Goal: Information Seeking & Learning: Learn about a topic

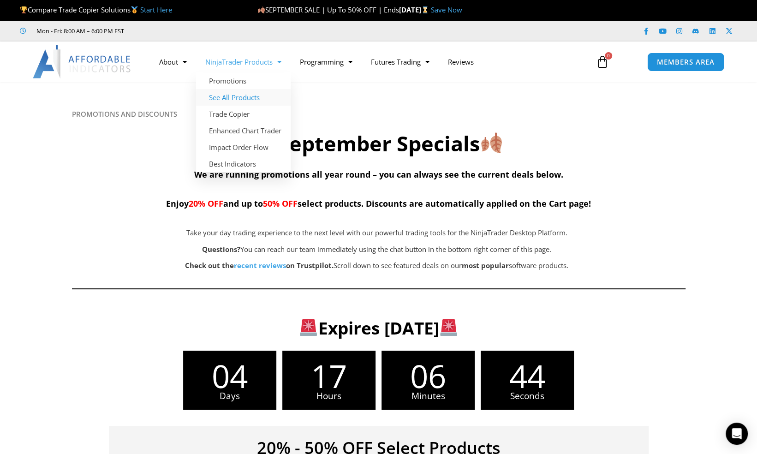
click at [238, 99] on link "See All Products" at bounding box center [243, 97] width 95 height 17
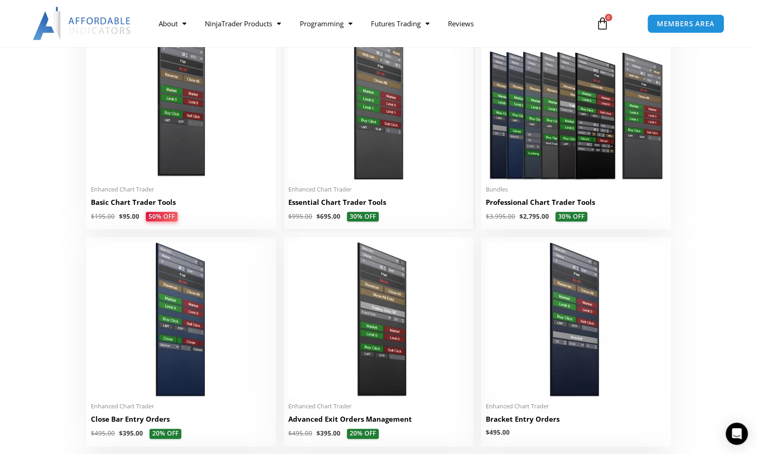
scroll to position [415, 0]
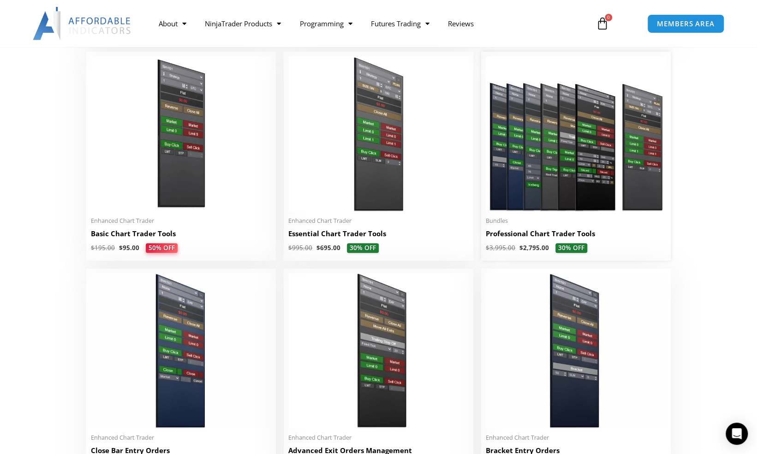
click at [545, 151] on img at bounding box center [576, 133] width 180 height 155
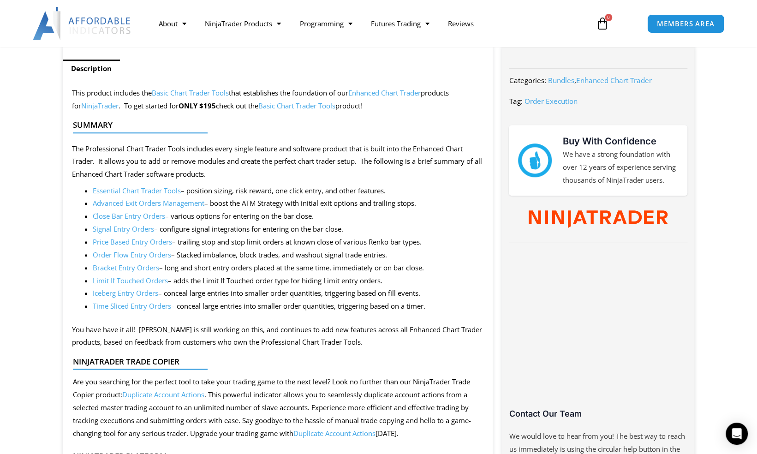
scroll to position [369, 0]
click at [153, 255] on link "Order Flow Entry Orders" at bounding box center [132, 253] width 78 height 9
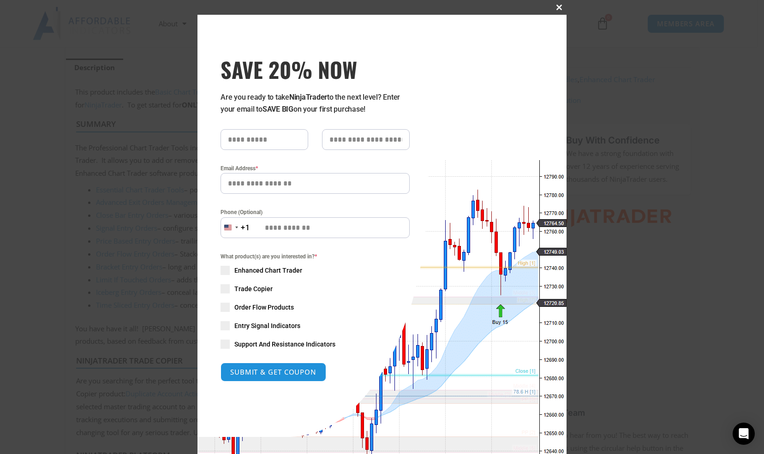
click at [555, 6] on span "SAVE 20% NOW popup" at bounding box center [559, 8] width 15 height 6
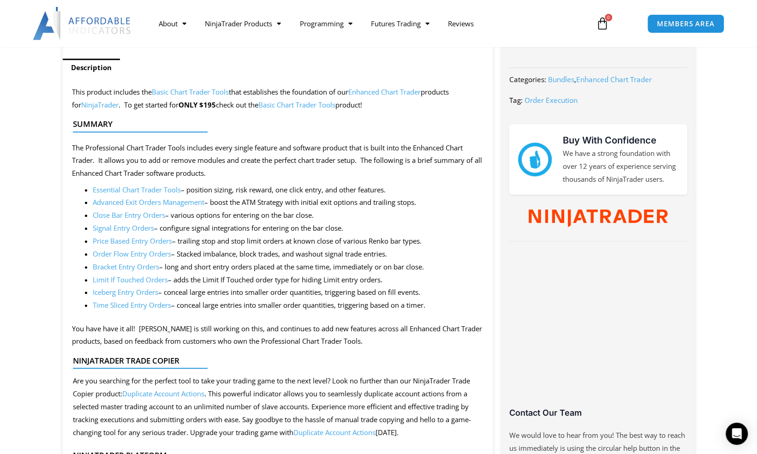
click at [134, 304] on link "Time Sliced Entry Orders" at bounding box center [132, 304] width 78 height 9
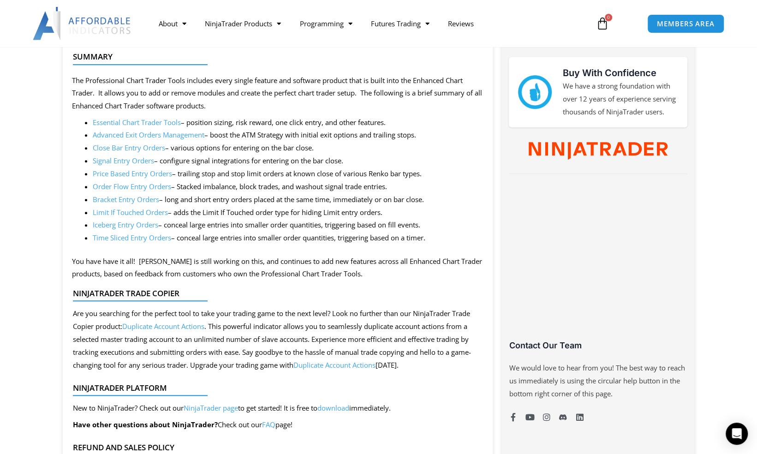
scroll to position [461, 0]
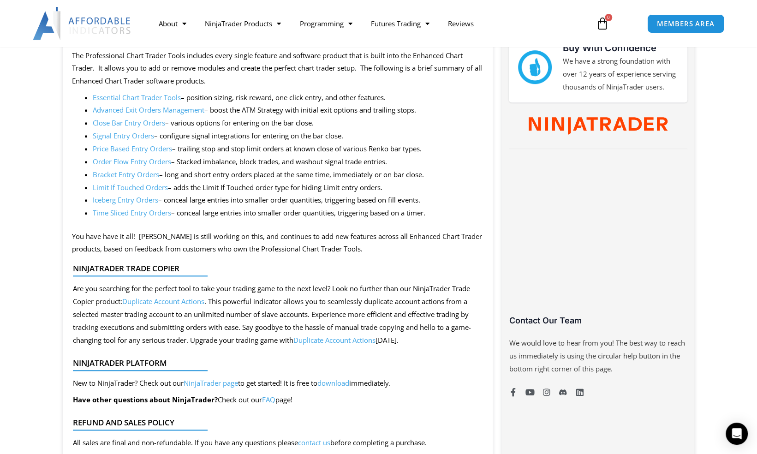
click at [141, 198] on link "Iceberg Entry Orders" at bounding box center [125, 199] width 65 height 9
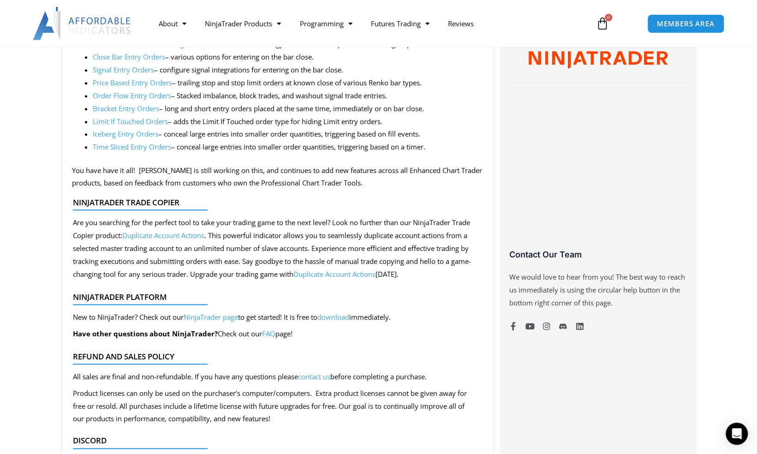
scroll to position [369, 0]
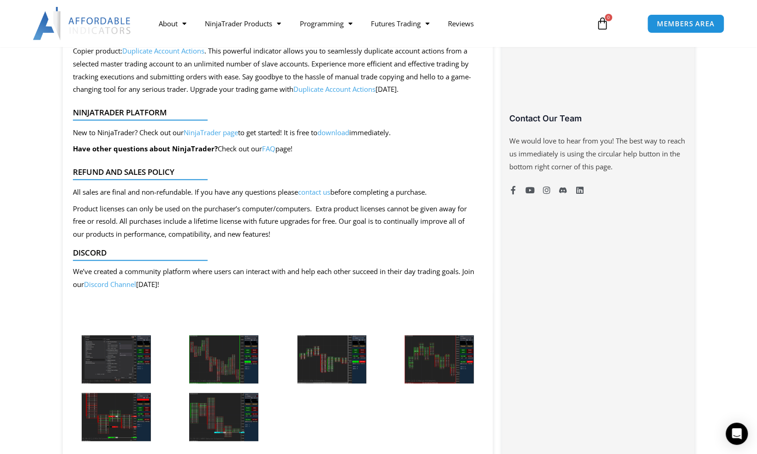
scroll to position [692, 0]
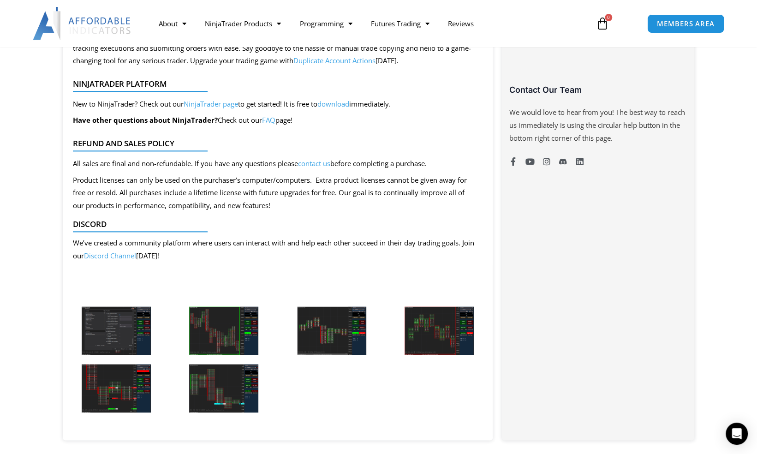
click at [227, 312] on img at bounding box center [223, 330] width 69 height 48
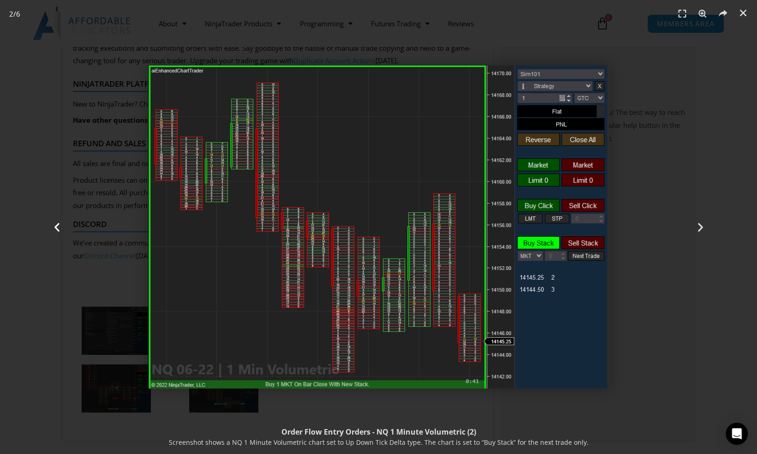
click at [98, 243] on div "Previous" at bounding box center [56, 227] width 113 height 454
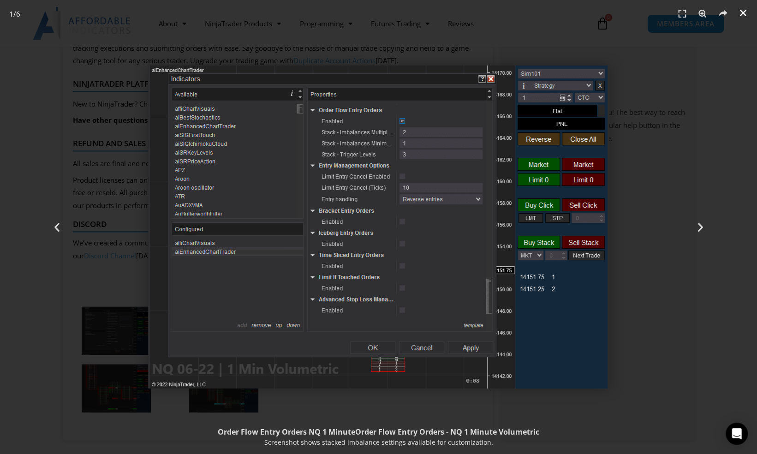
click at [741, 14] on icon "Close (Esc)" at bounding box center [742, 12] width 9 height 9
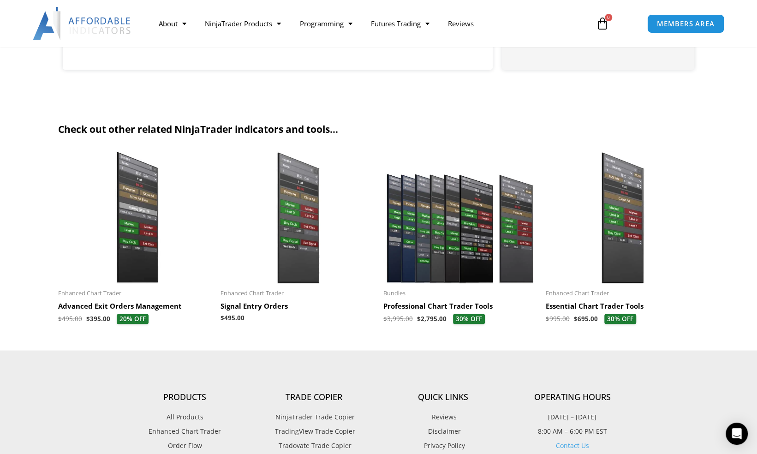
scroll to position [738, 0]
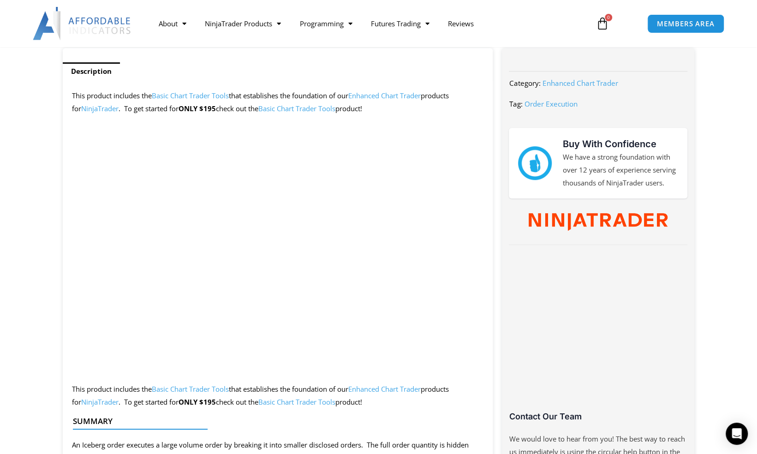
scroll to position [415, 0]
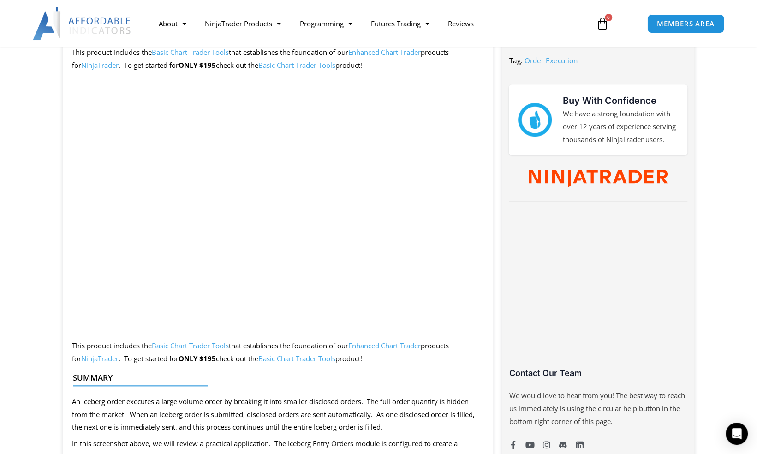
drag, startPoint x: 587, startPoint y: 367, endPoint x: 29, endPoint y: 221, distance: 577.4
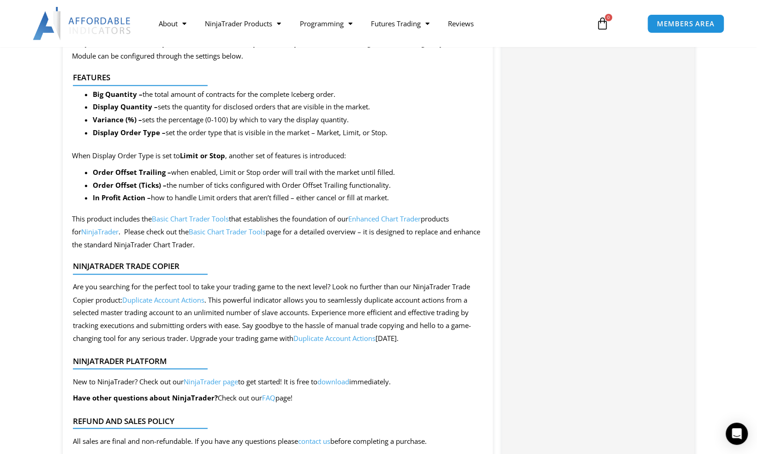
scroll to position [784, 0]
